Goal: Transaction & Acquisition: Book appointment/travel/reservation

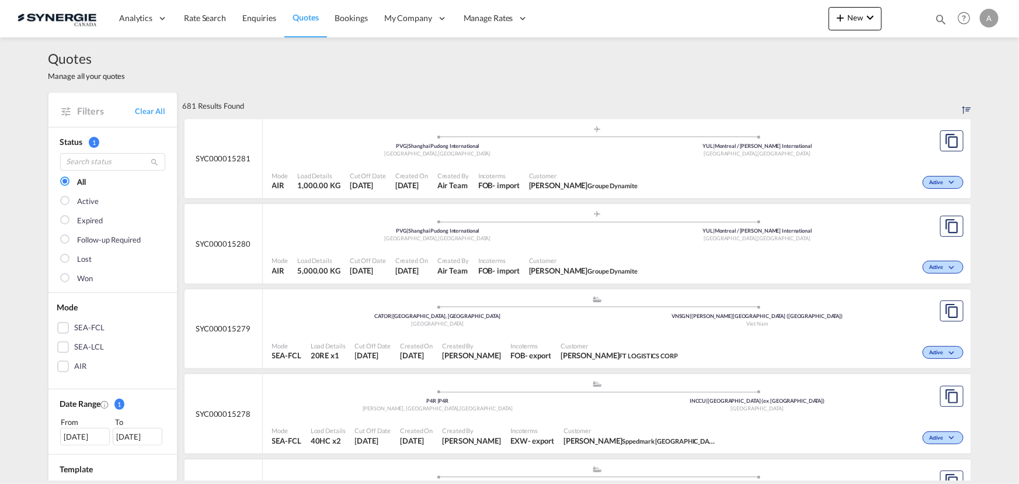
click at [937, 19] on md-icon "icon-magnify" at bounding box center [940, 19] width 13 height 13
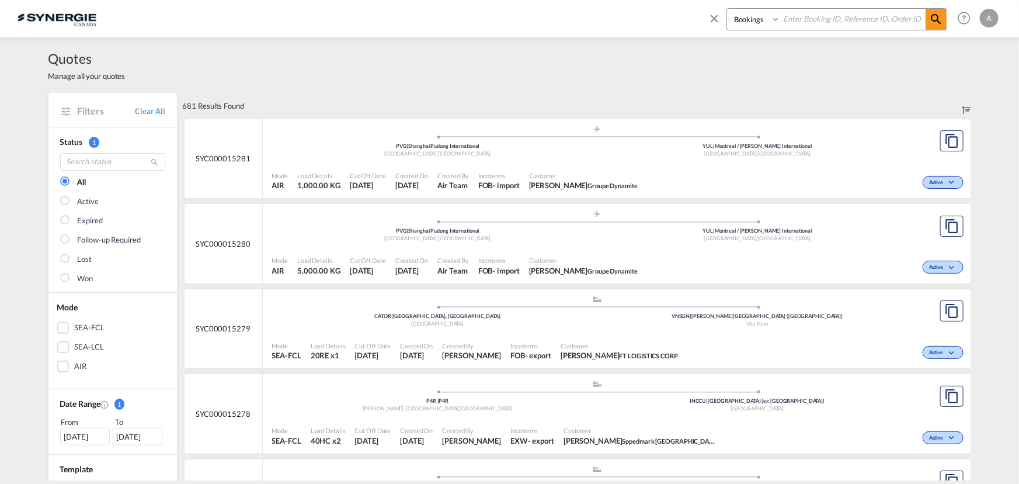
click at [747, 16] on select "Bookings Quotes Enquiries" at bounding box center [754, 19] width 55 height 21
select select "Quotes"
click at [727, 9] on select "Bookings Quotes Enquiries" at bounding box center [754, 19] width 55 height 21
click at [802, 24] on input at bounding box center [852, 19] width 145 height 20
type input "15220"
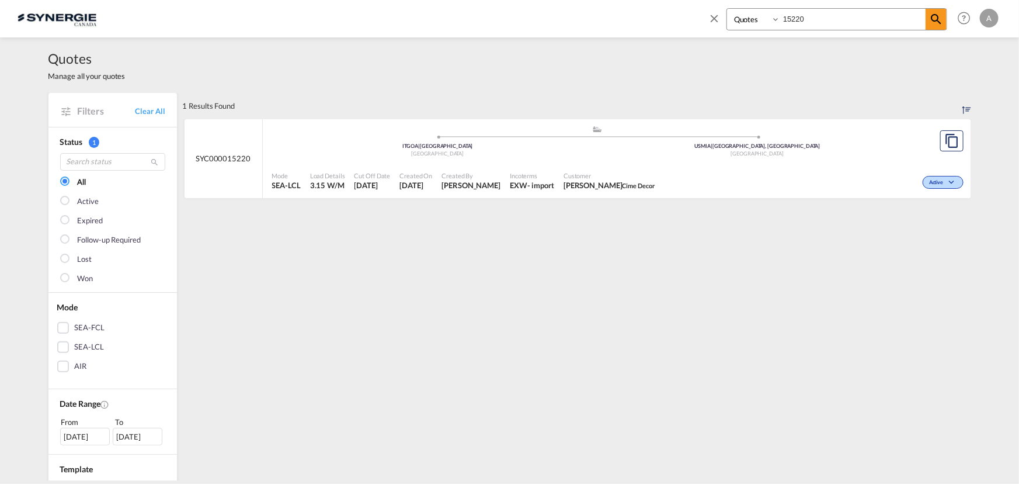
click at [632, 175] on span "Customer" at bounding box center [610, 175] width 92 height 9
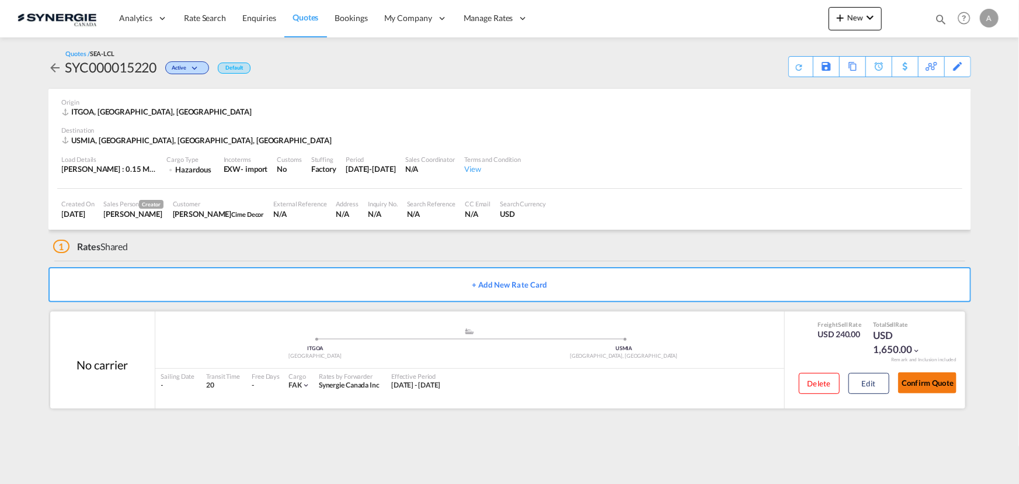
click at [922, 383] on button "Confirm Quote" at bounding box center [927, 382] width 58 height 21
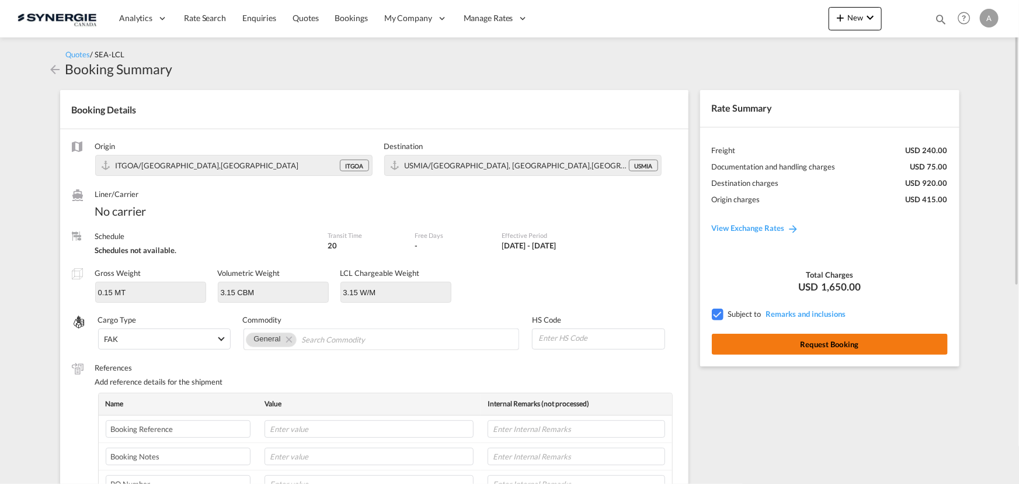
click at [767, 344] on button "Request Booking" at bounding box center [830, 343] width 236 height 21
